Goal: Task Accomplishment & Management: Manage account settings

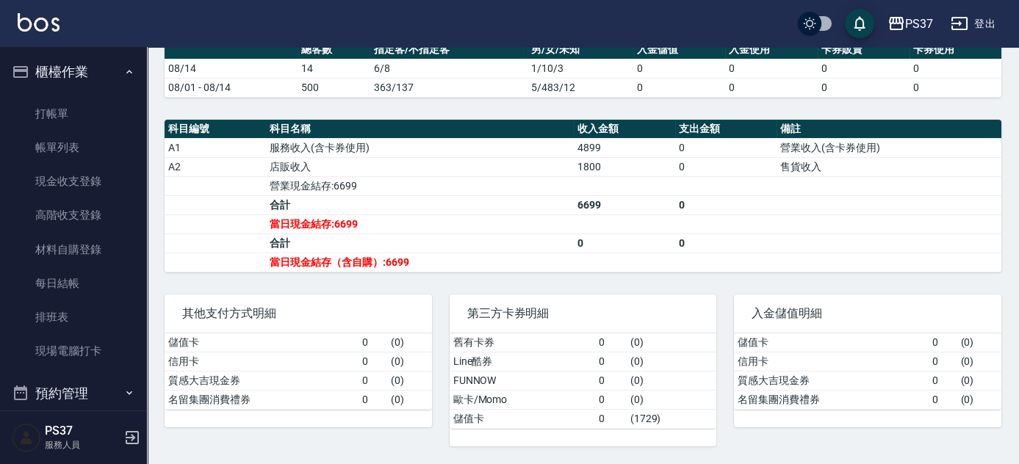
scroll to position [416, 0]
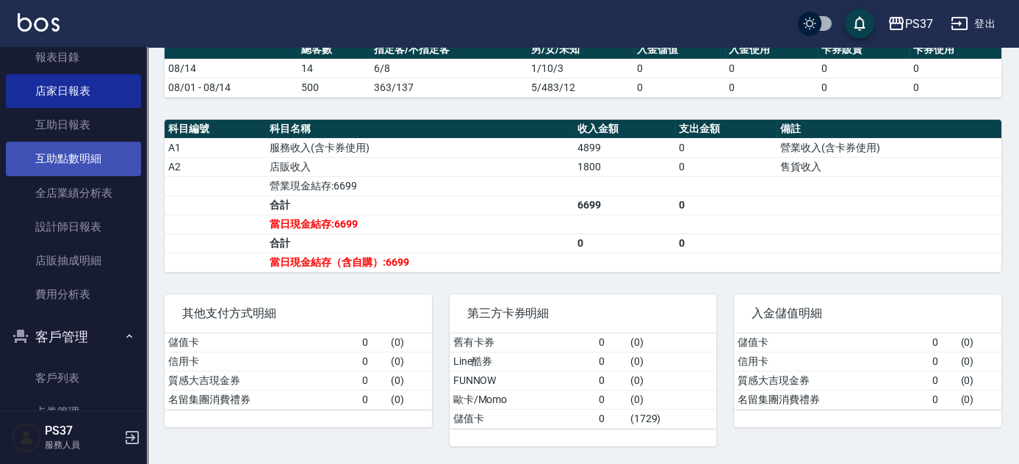
click at [66, 150] on link "互助點數明細" at bounding box center [73, 159] width 135 height 34
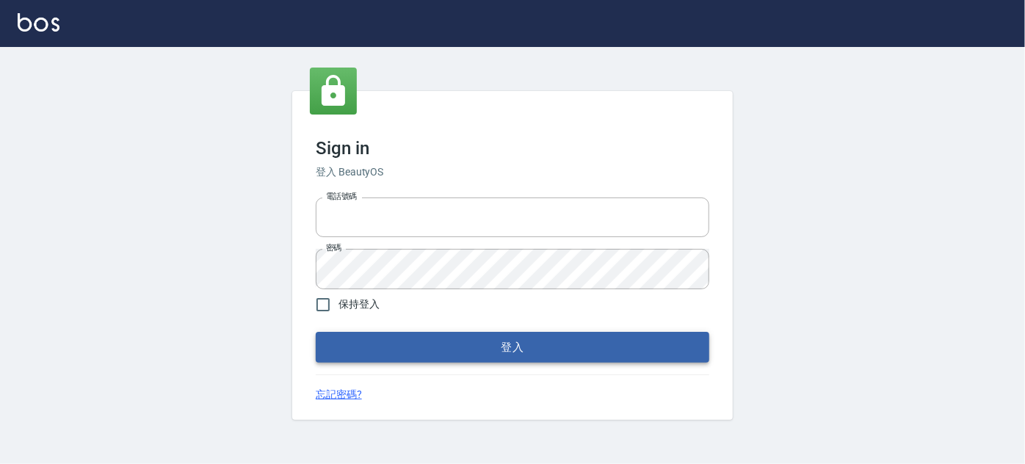
type input "037692666"
click at [535, 337] on button "登入" at bounding box center [513, 347] width 394 height 31
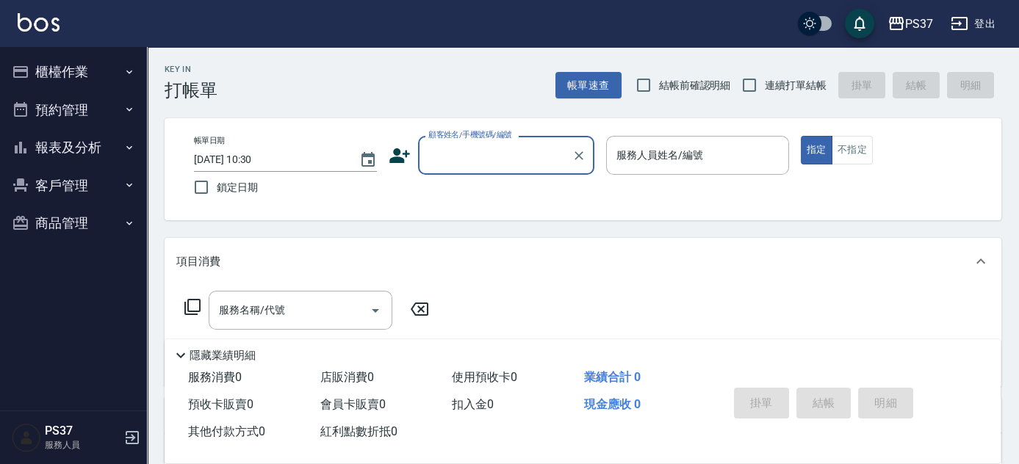
click at [62, 188] on button "客戶管理" at bounding box center [73, 186] width 135 height 38
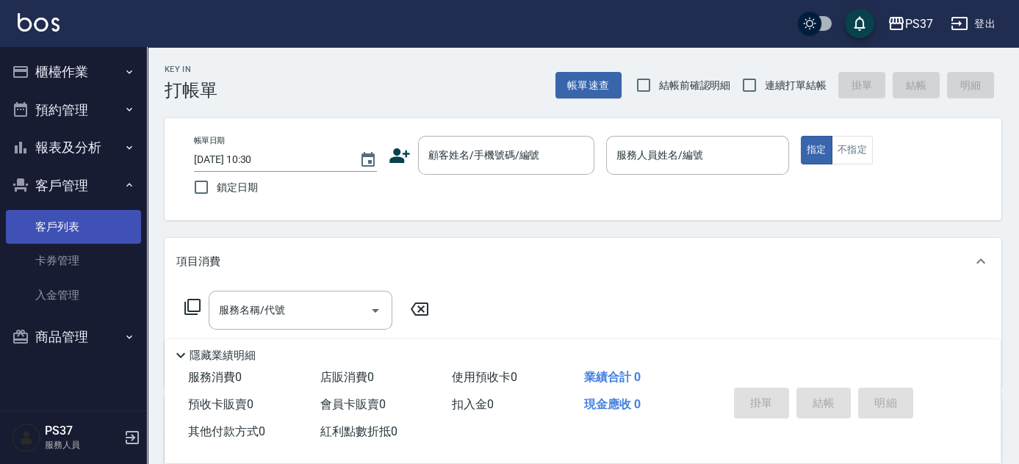
click at [82, 214] on link "客戶列表" at bounding box center [73, 227] width 135 height 34
